Goal: Ask a question: Seek information or help from site administrators or community

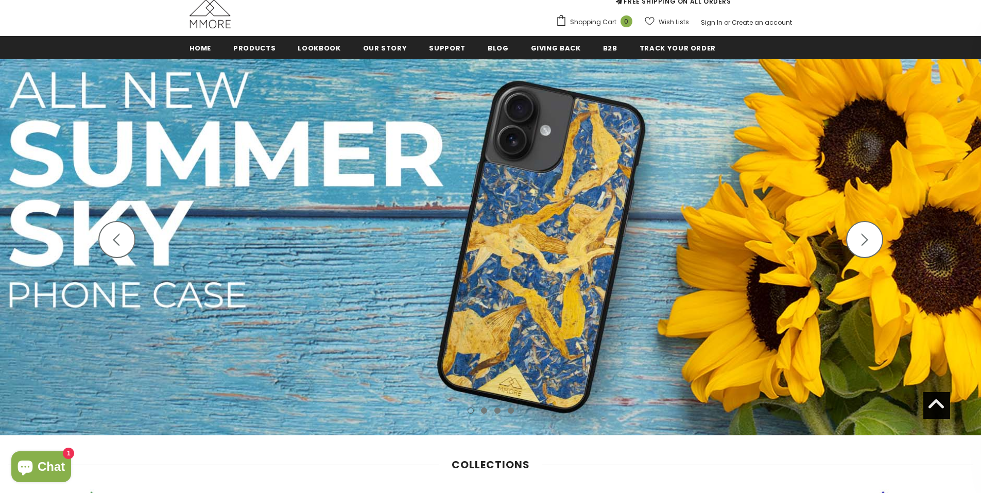
scroll to position [28, 0]
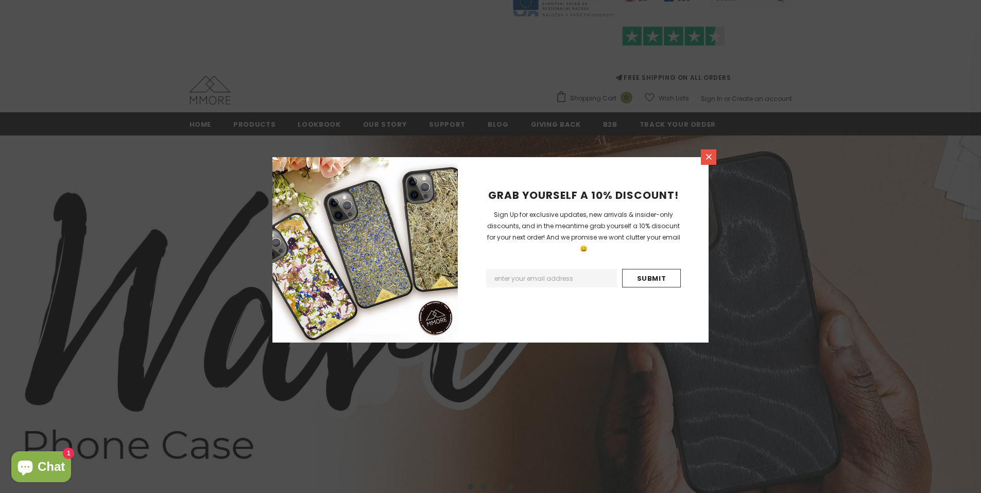
click at [711, 156] on icon at bounding box center [709, 156] width 9 height 9
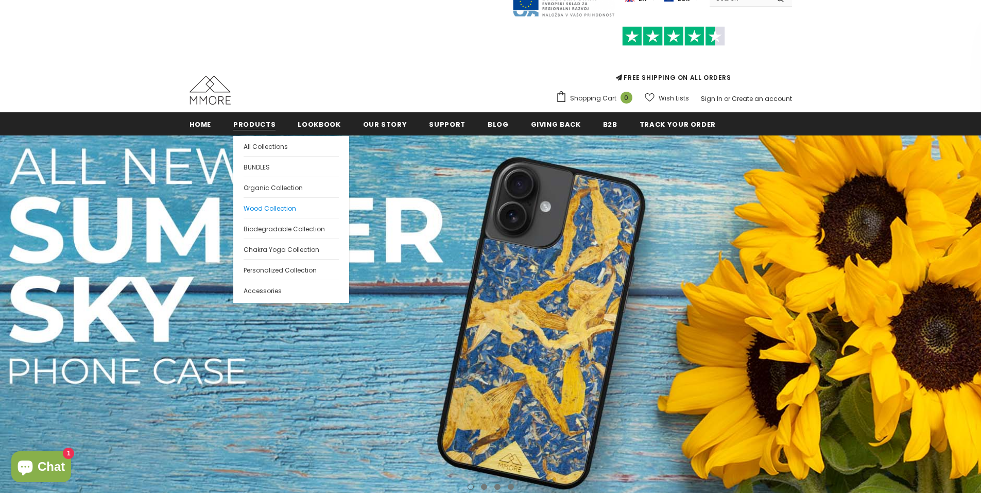
click at [276, 208] on span "Wood Collection" at bounding box center [270, 208] width 53 height 9
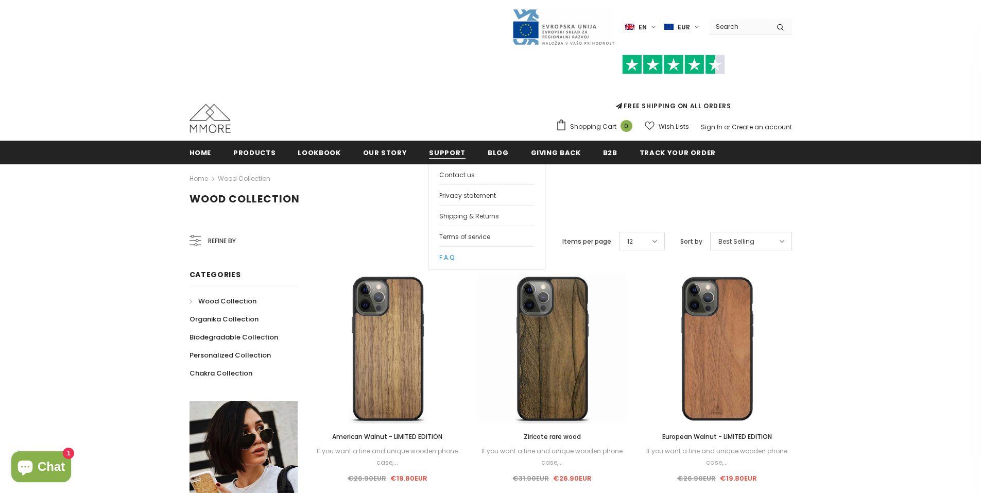
click at [444, 254] on span "F.A.Q." at bounding box center [447, 257] width 16 height 9
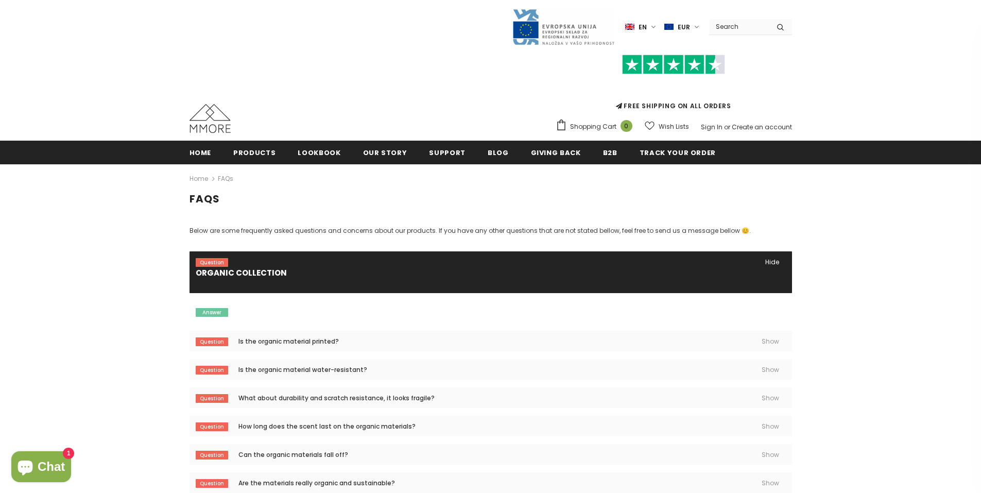
click at [33, 462] on icon "Chat window" at bounding box center [25, 466] width 25 height 25
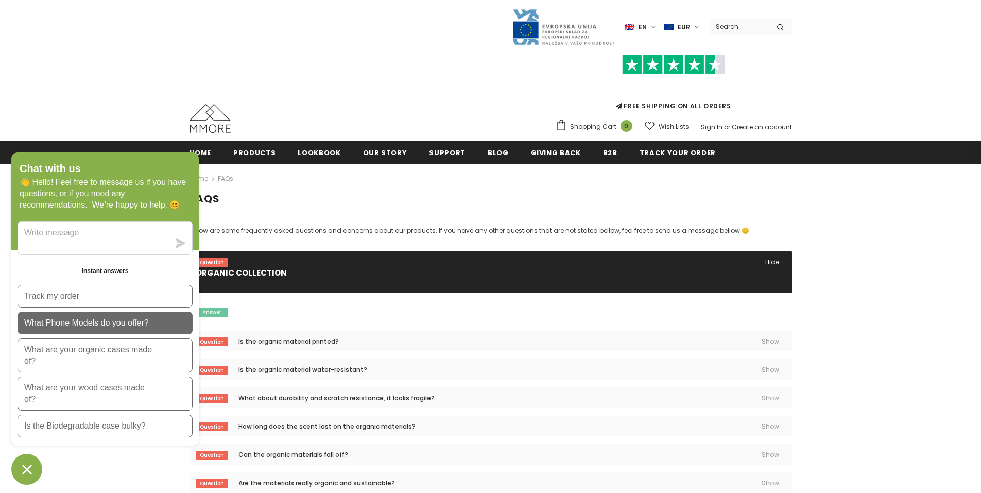
click at [106, 322] on p "What Phone Models do you offer?" at bounding box center [86, 322] width 125 height 11
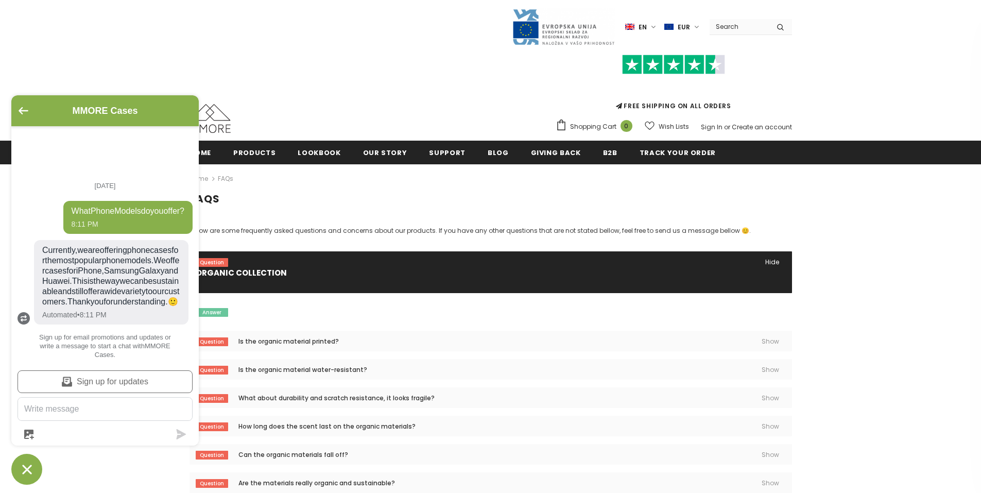
scroll to position [7, 0]
click at [77, 415] on textarea "Message us" at bounding box center [105, 409] width 174 height 23
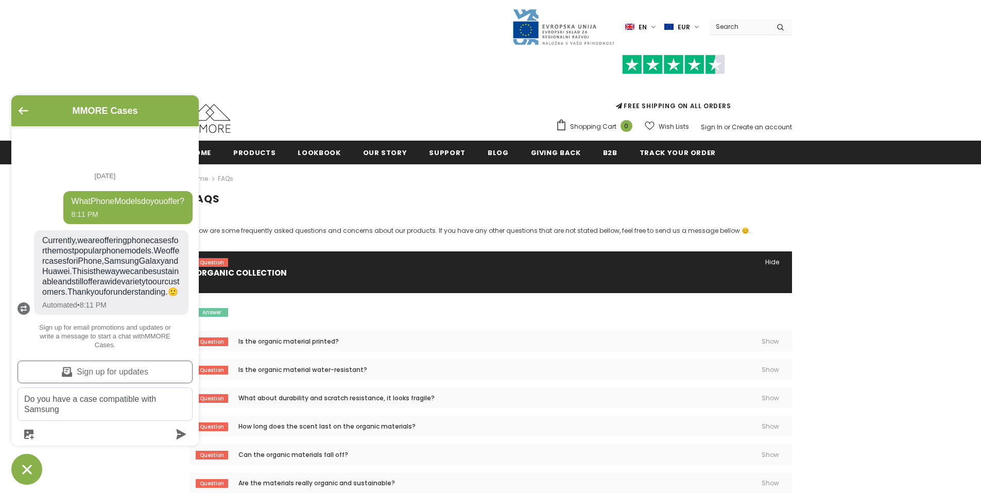
scroll to position [16, 0]
type textarea "Do you have a case compatible with Samsung Galaxy S21 FE?"
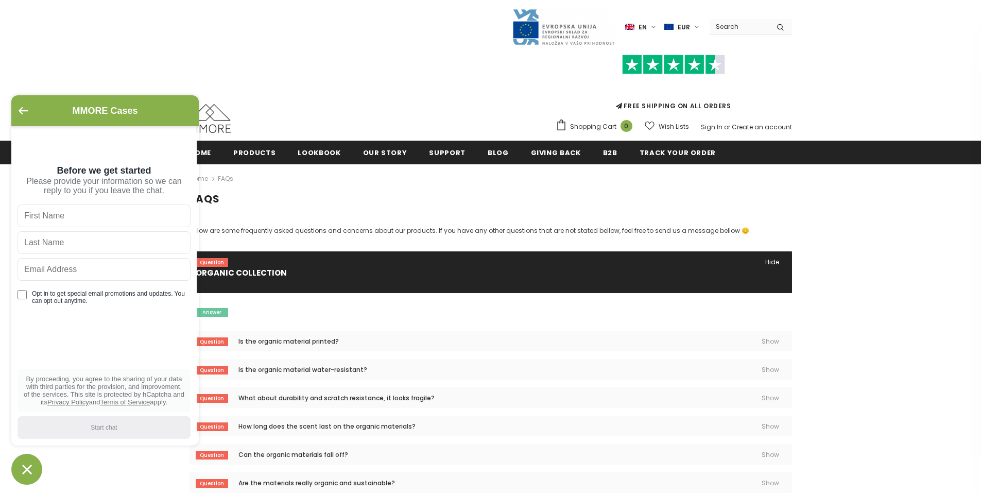
click at [74, 220] on input "text" at bounding box center [104, 216] width 173 height 23
type input "Adam"
type input "Marsan"
type input "adammarsan@hotmail.com"
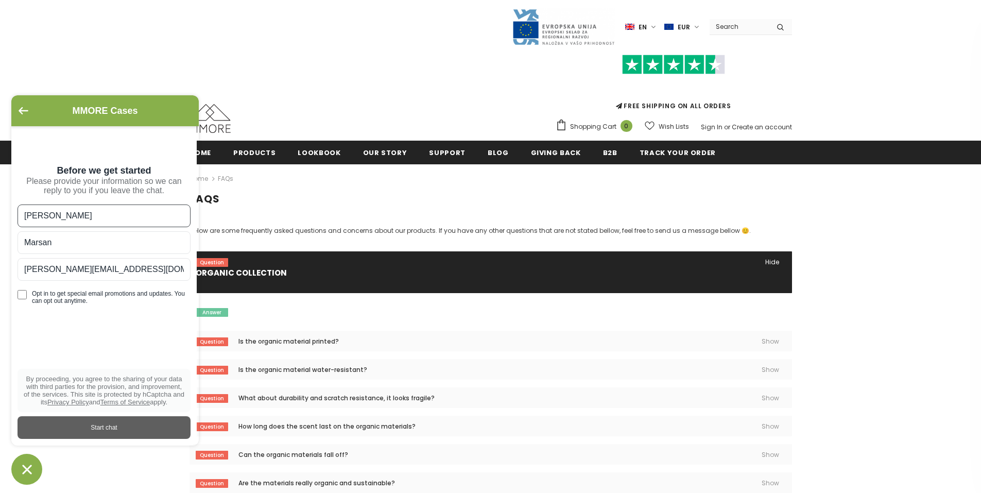
click at [87, 430] on div "Start chat" at bounding box center [104, 427] width 161 height 11
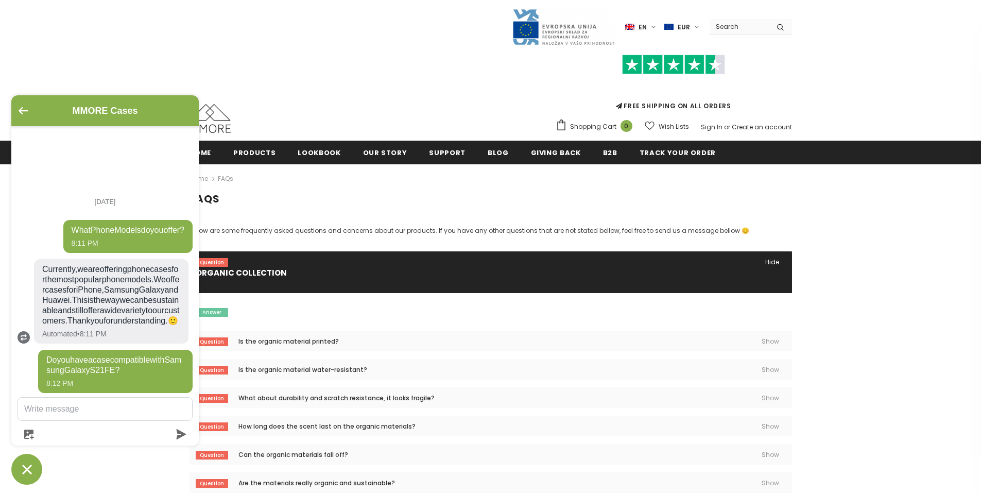
scroll to position [140, 0]
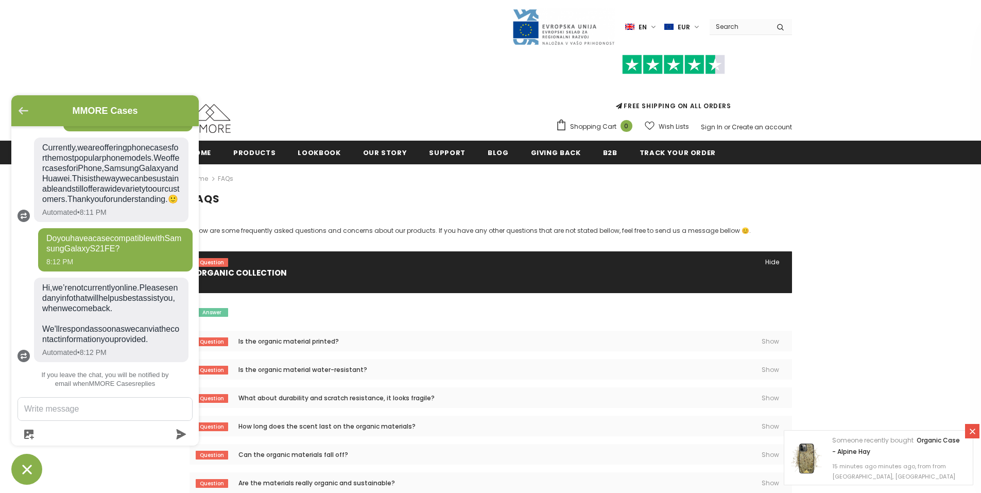
click at [20, 112] on icon "Go back to the main screen" at bounding box center [24, 110] width 10 height 7
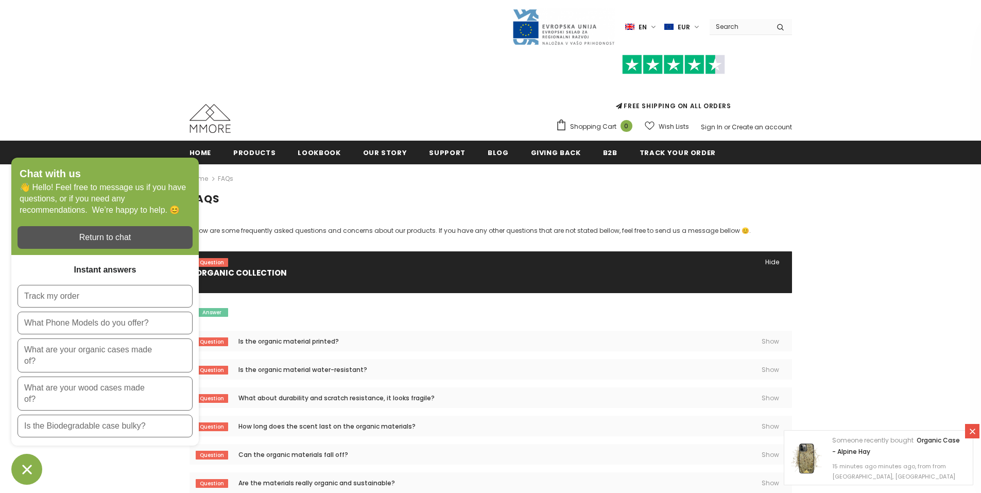
click at [27, 476] on icon "Chat window" at bounding box center [27, 470] width 16 height 16
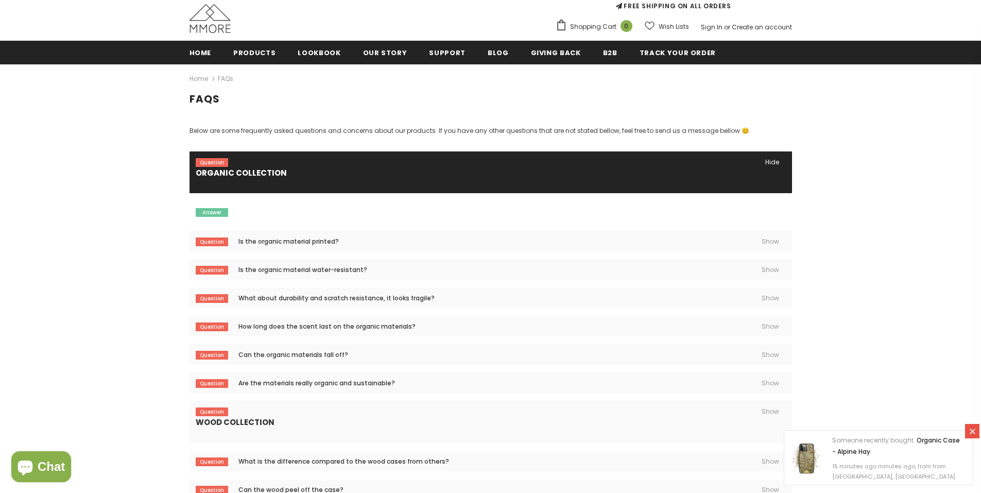
scroll to position [103, 0]
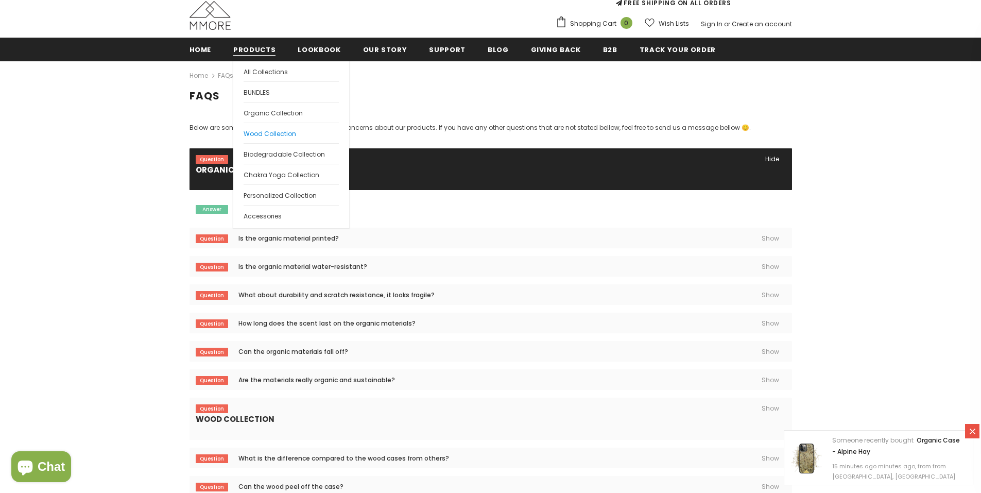
click at [260, 133] on span "Wood Collection" at bounding box center [270, 133] width 53 height 9
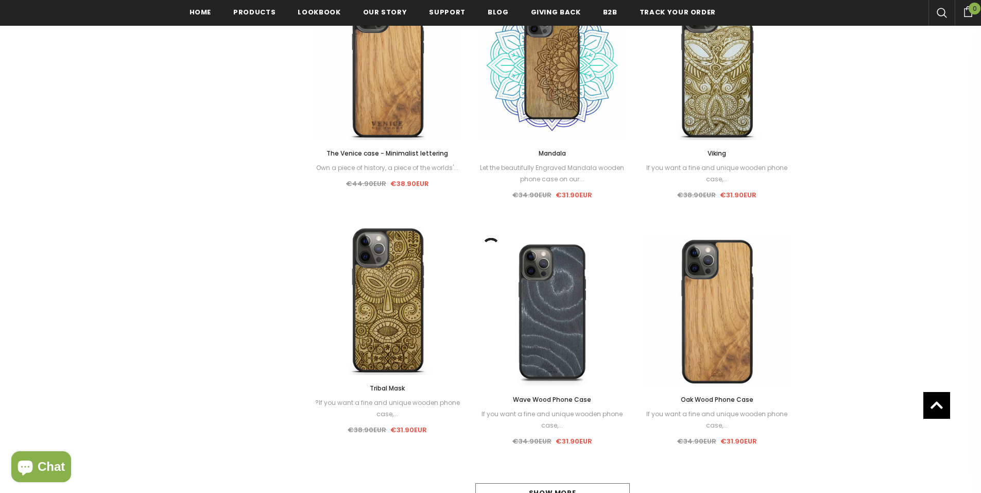
scroll to position [927, 0]
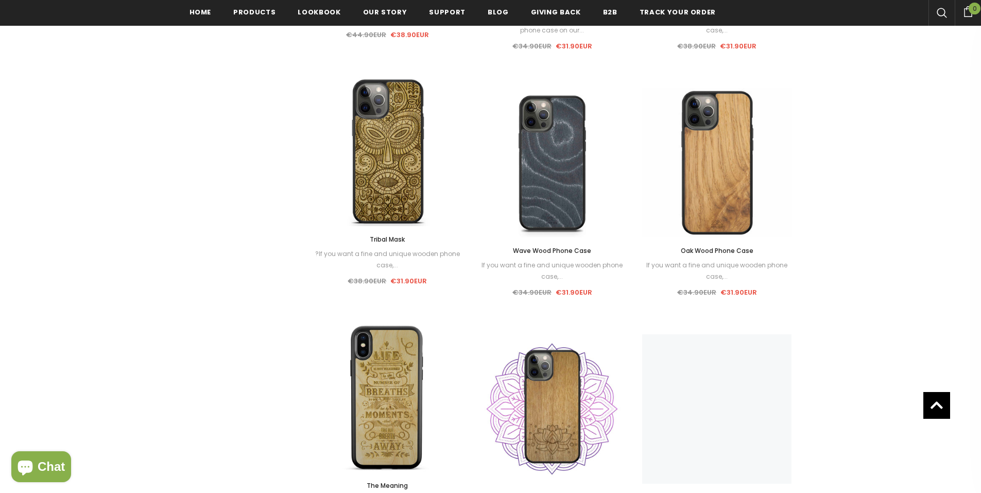
click at [559, 347] on div "Sale Select options Quick View American Walnut - LIMITED EDITION If you want a …" at bounding box center [552, 77] width 495 height 1466
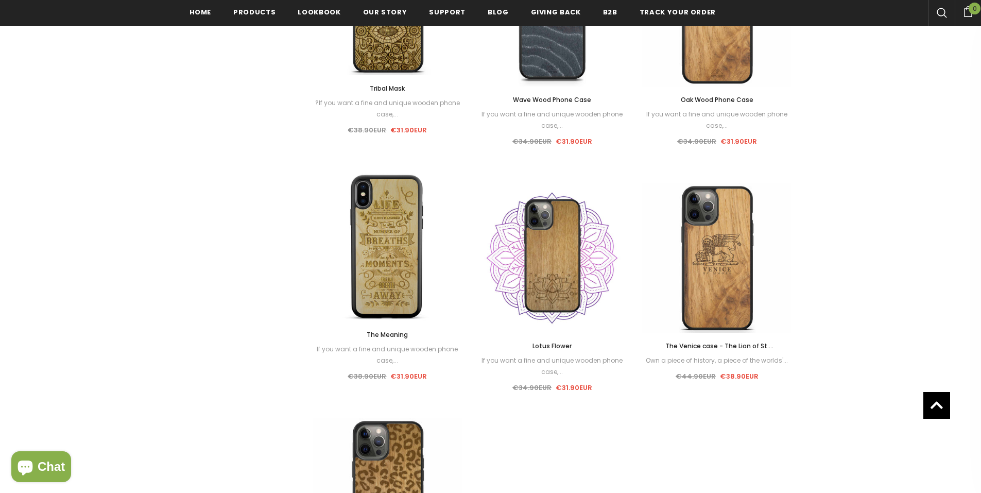
scroll to position [1185, 0]
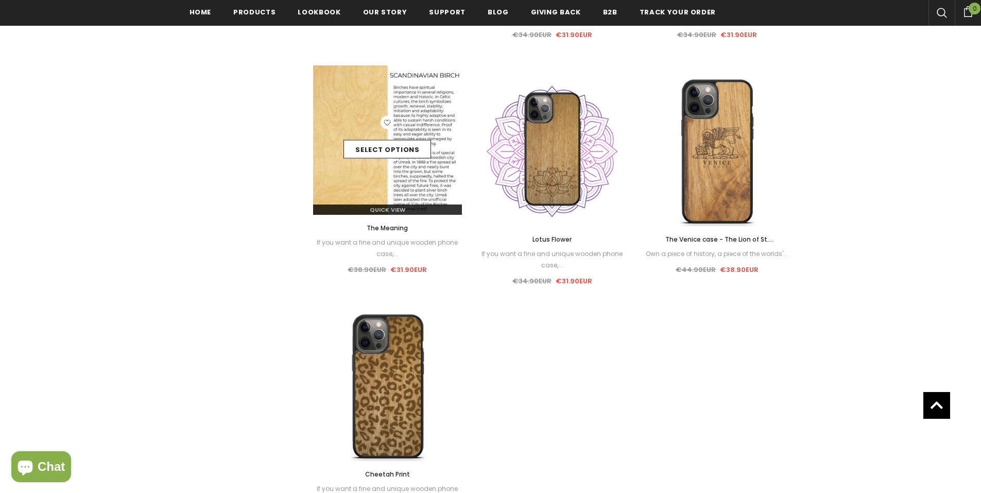
click at [388, 177] on img at bounding box center [387, 139] width 149 height 149
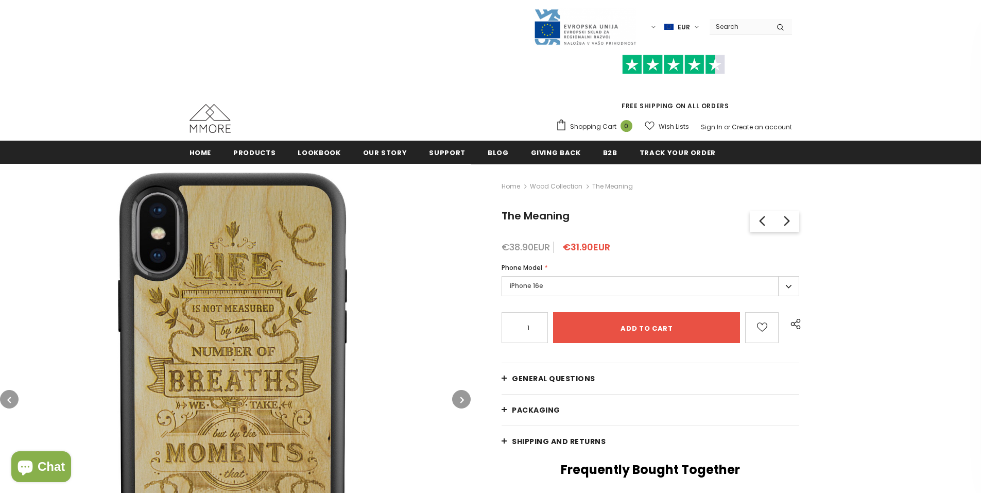
click at [605, 288] on label "iPhone 16e" at bounding box center [651, 286] width 298 height 20
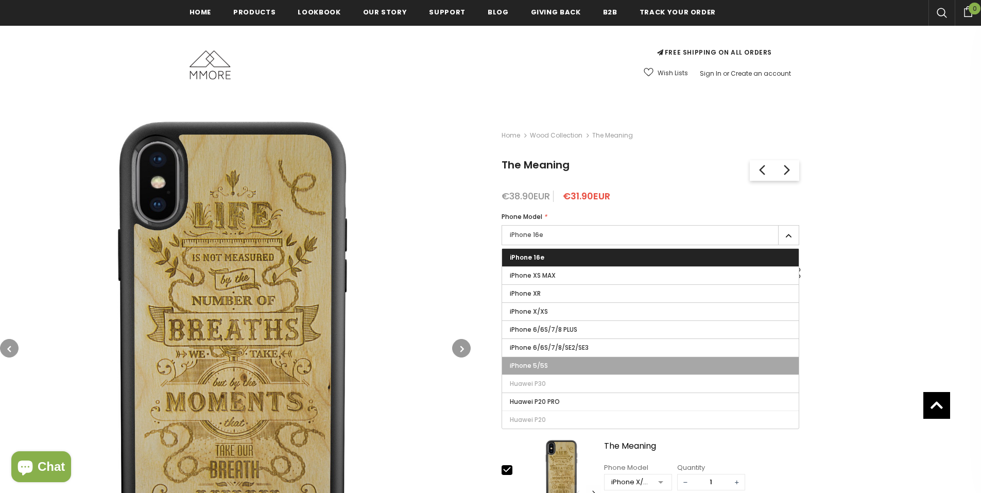
scroll to position [52, 0]
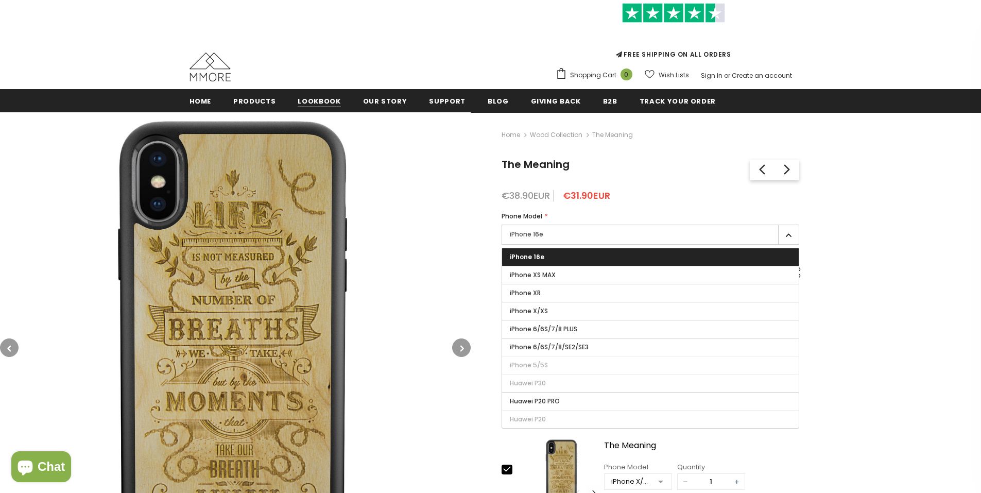
click at [310, 100] on span "Lookbook" at bounding box center [319, 101] width 43 height 10
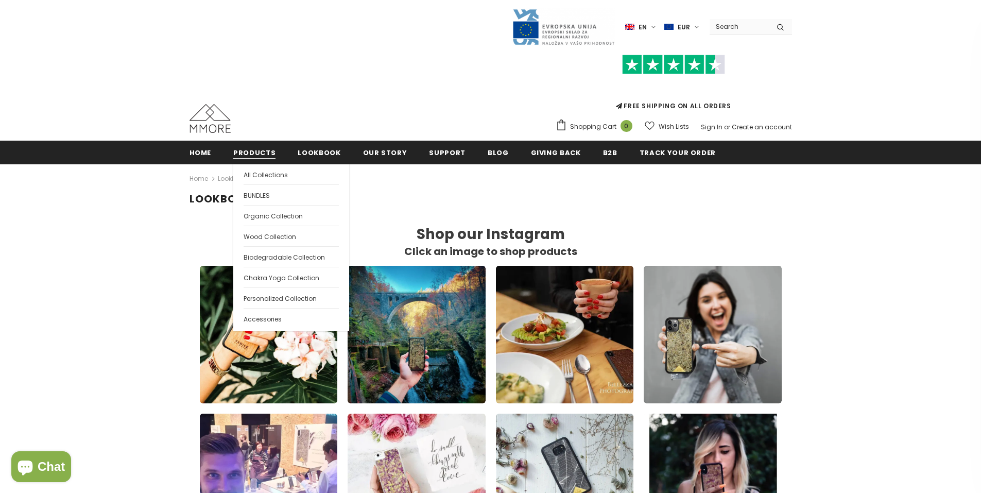
click at [259, 151] on span "Products" at bounding box center [254, 153] width 42 height 10
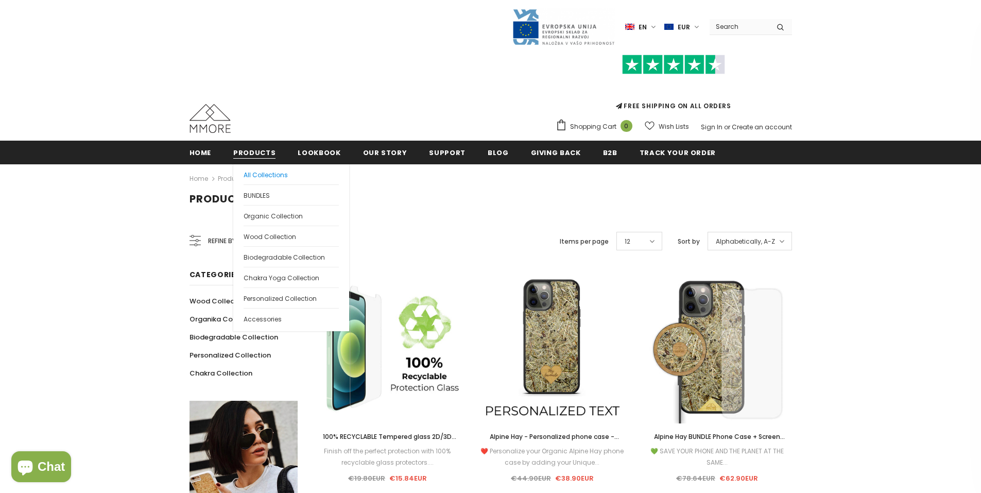
click at [265, 176] on span "All Collections" at bounding box center [266, 175] width 44 height 9
